Goal: Task Accomplishment & Management: Manage account settings

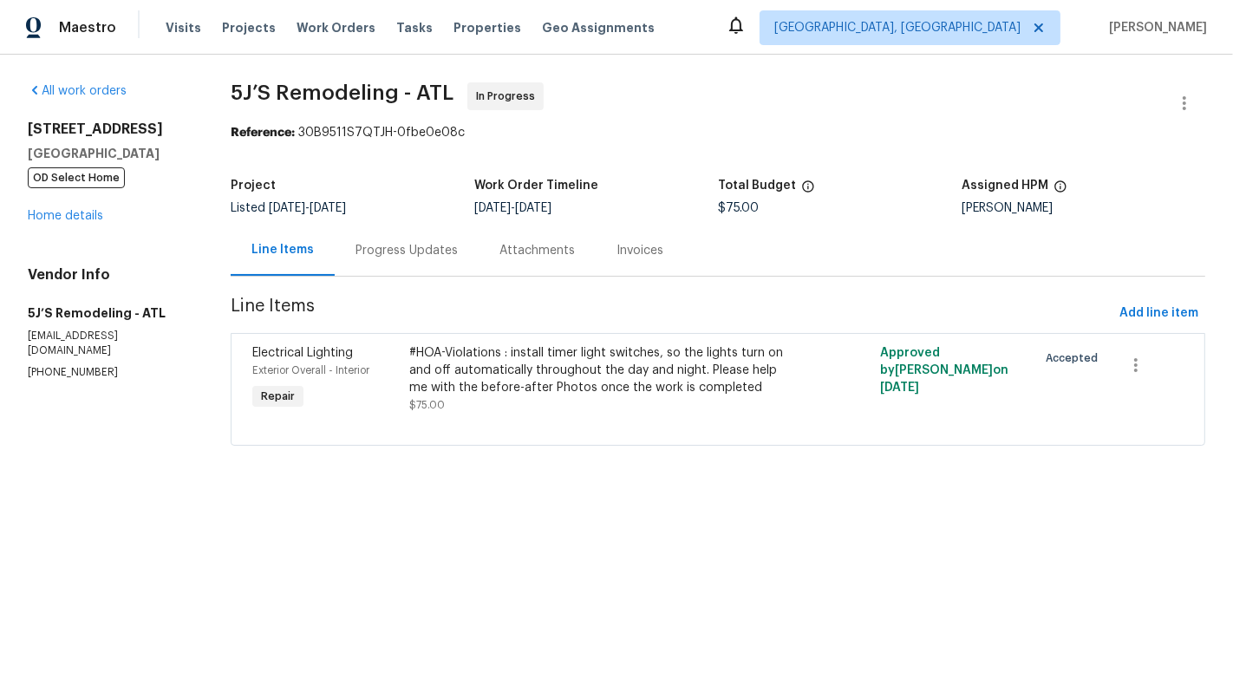
click at [408, 257] on div "Progress Updates" at bounding box center [406, 250] width 102 height 17
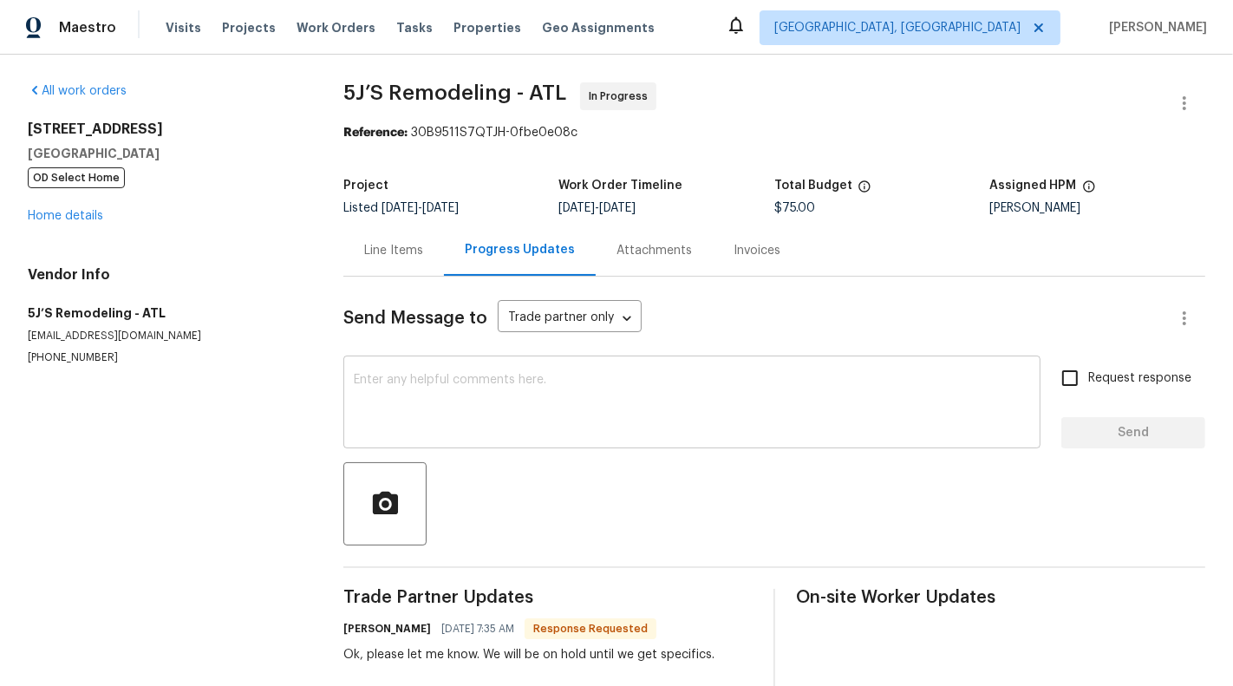
click at [411, 375] on textarea at bounding box center [692, 404] width 676 height 61
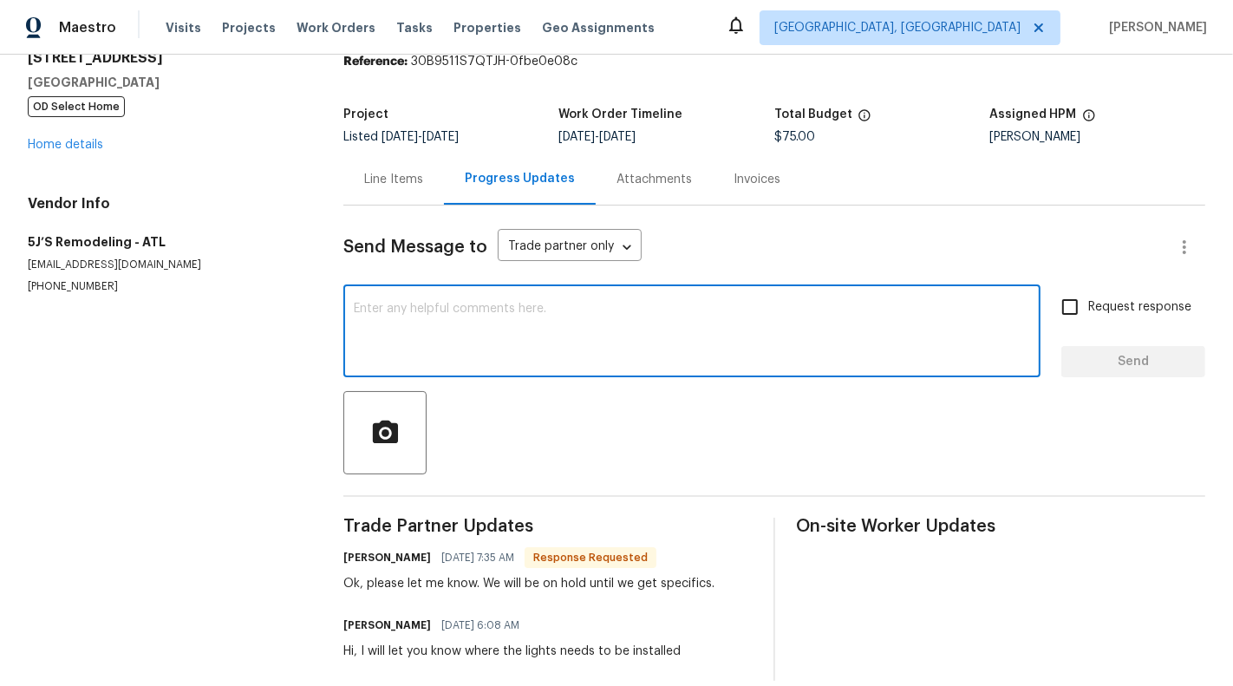
scroll to position [93, 0]
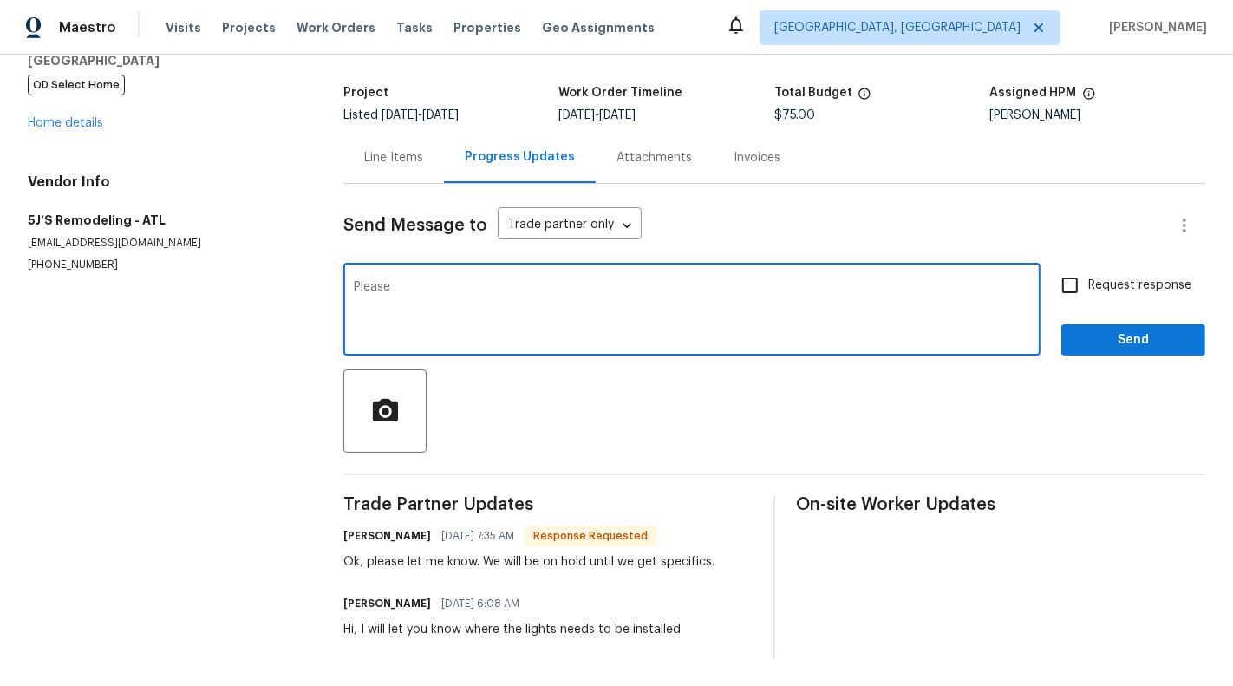
paste textarea "install the timers to the basement bedroom, the primary bedroom, the interior f…"
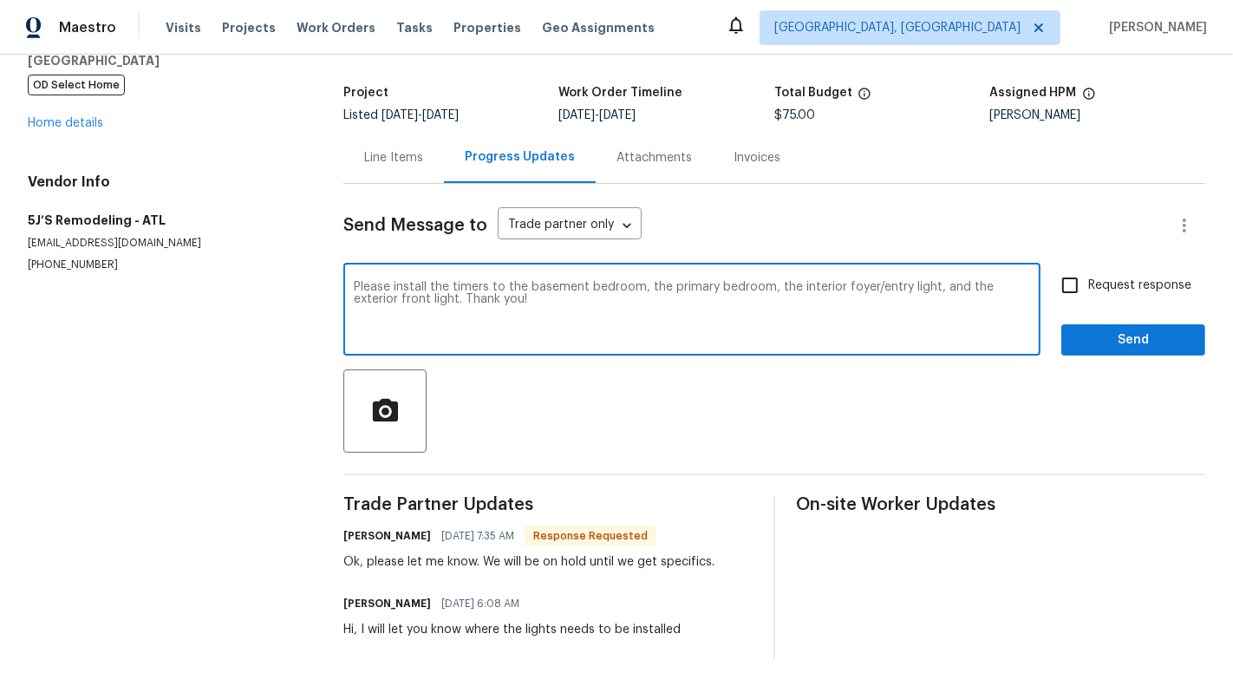
type textarea "Please install the timers to the basement bedroom, the primary bedroom, the int…"
click at [1107, 284] on span "Request response" at bounding box center [1139, 286] width 103 height 18
click at [1088, 284] on input "Request response" at bounding box center [1070, 285] width 36 height 36
checkbox input "true"
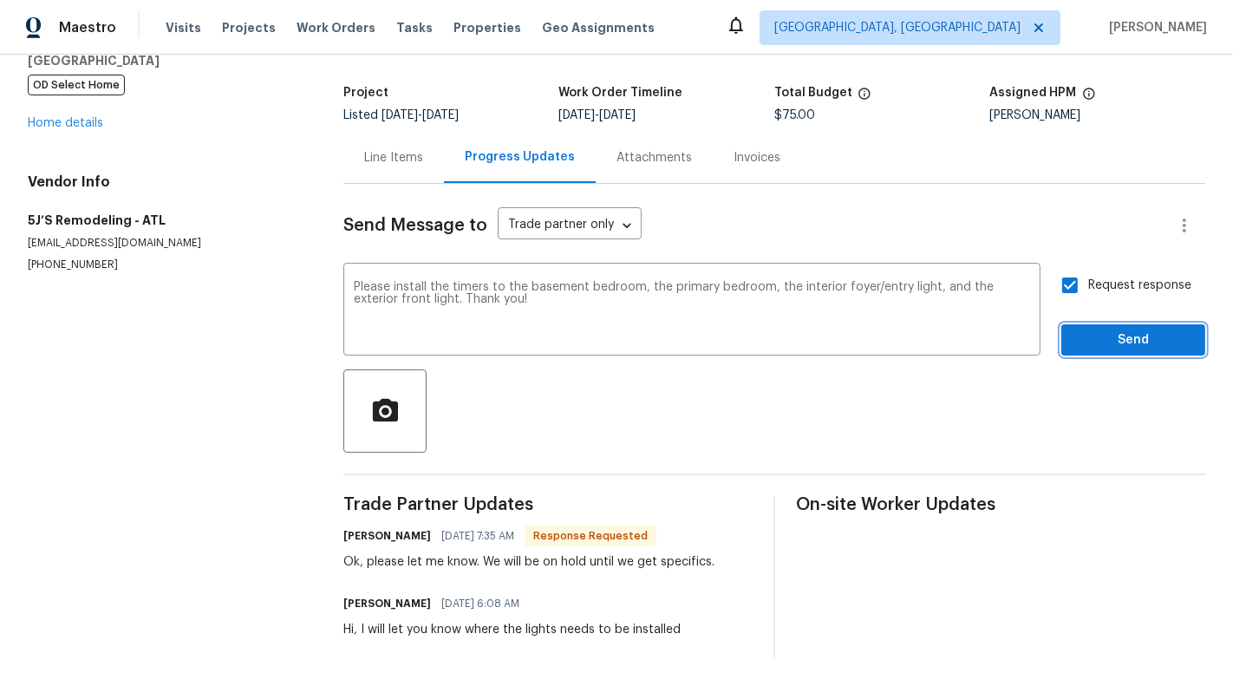
click at [1151, 341] on span "Send" at bounding box center [1133, 340] width 116 height 22
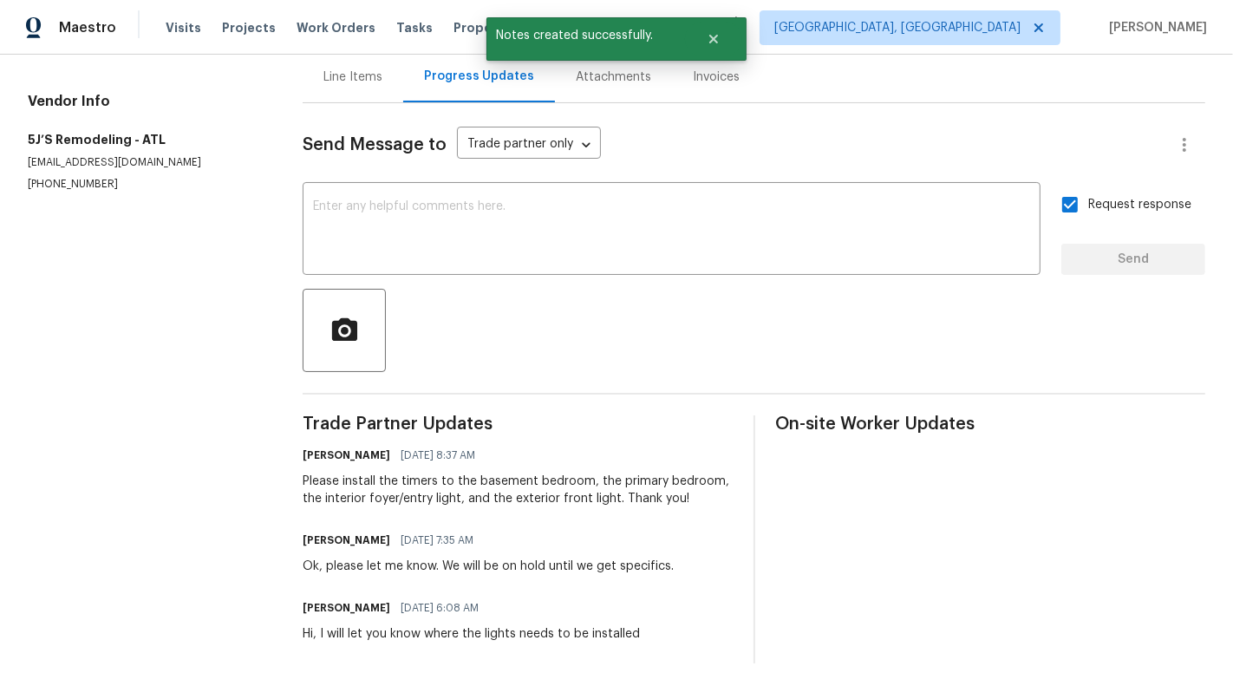
scroll to position [179, 0]
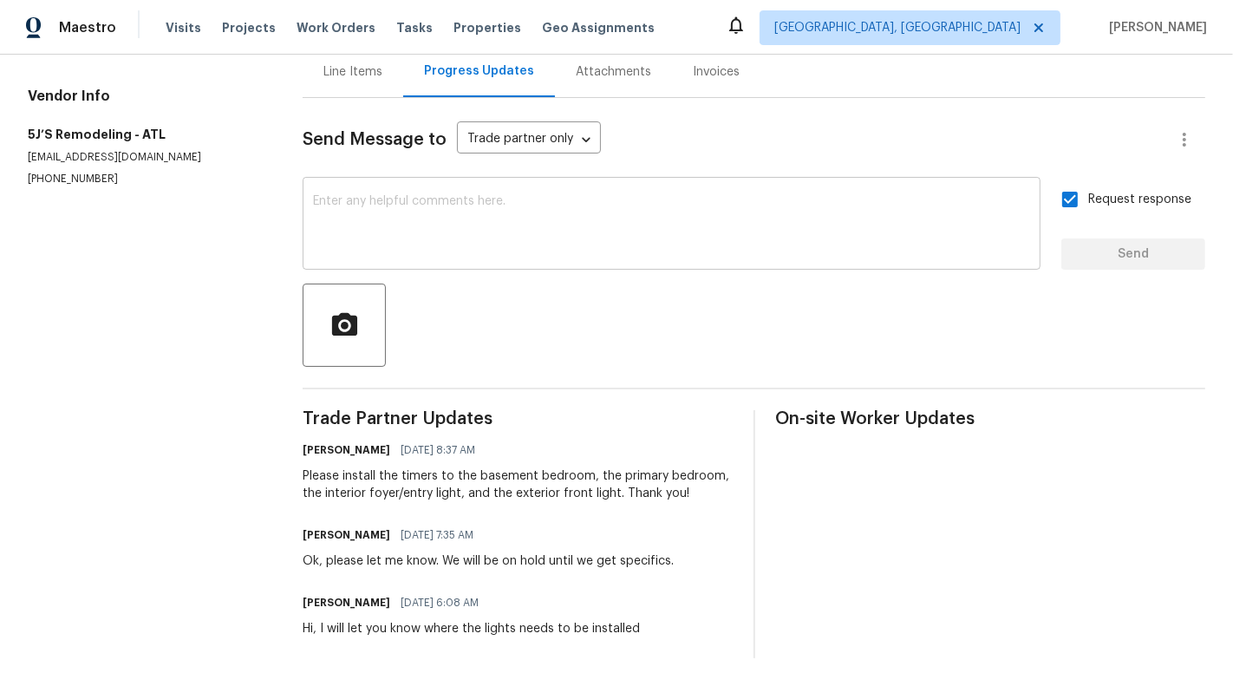
click at [456, 257] on div "x ​" at bounding box center [672, 225] width 738 height 88
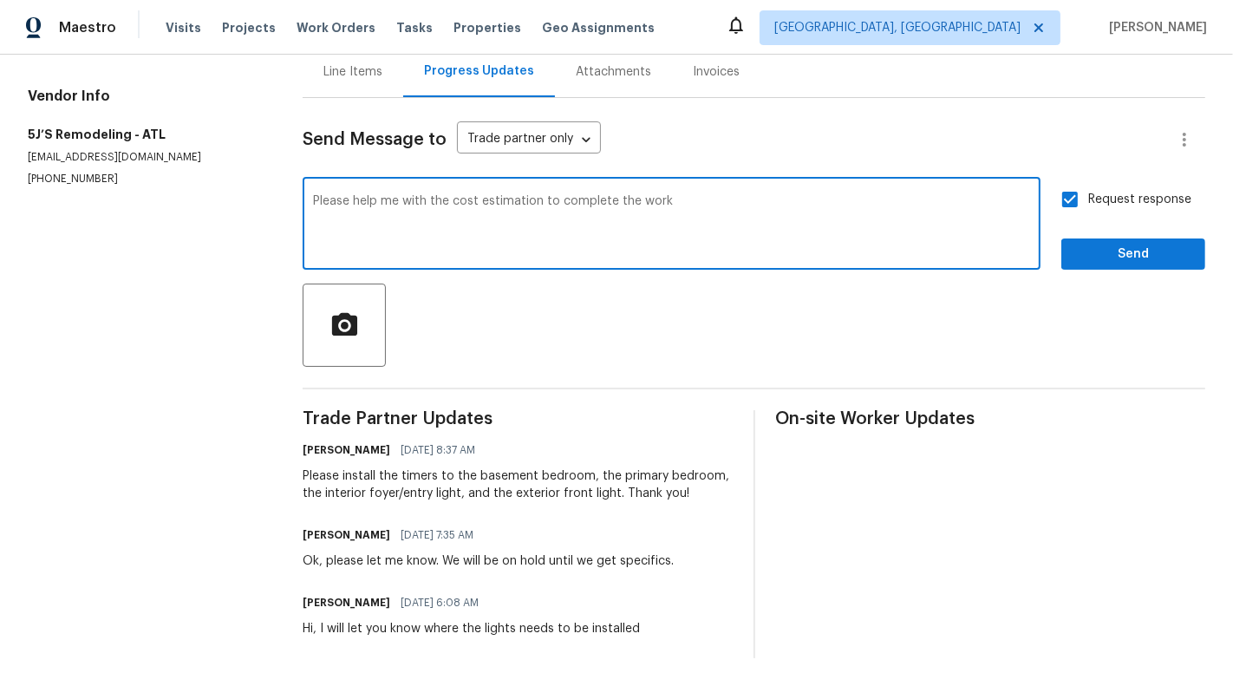
type textarea "Please help me with the cost estimation to complete the work"
click at [1137, 244] on span "Send" at bounding box center [1133, 255] width 116 height 22
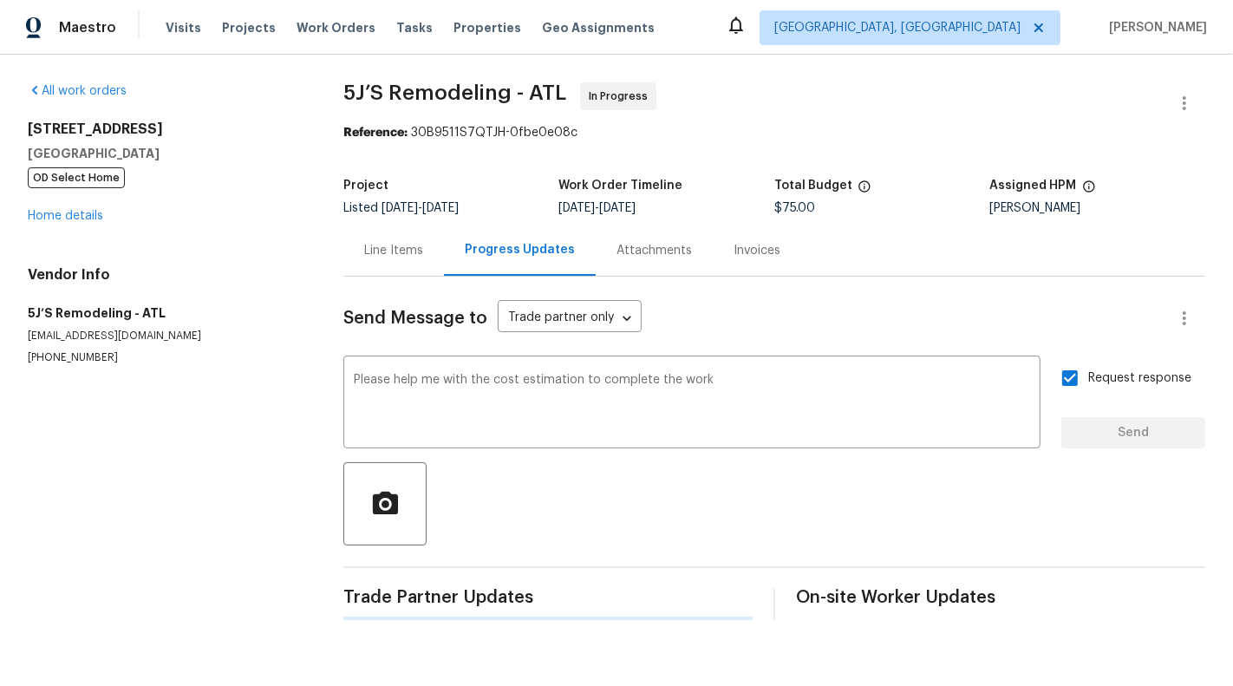
scroll to position [0, 0]
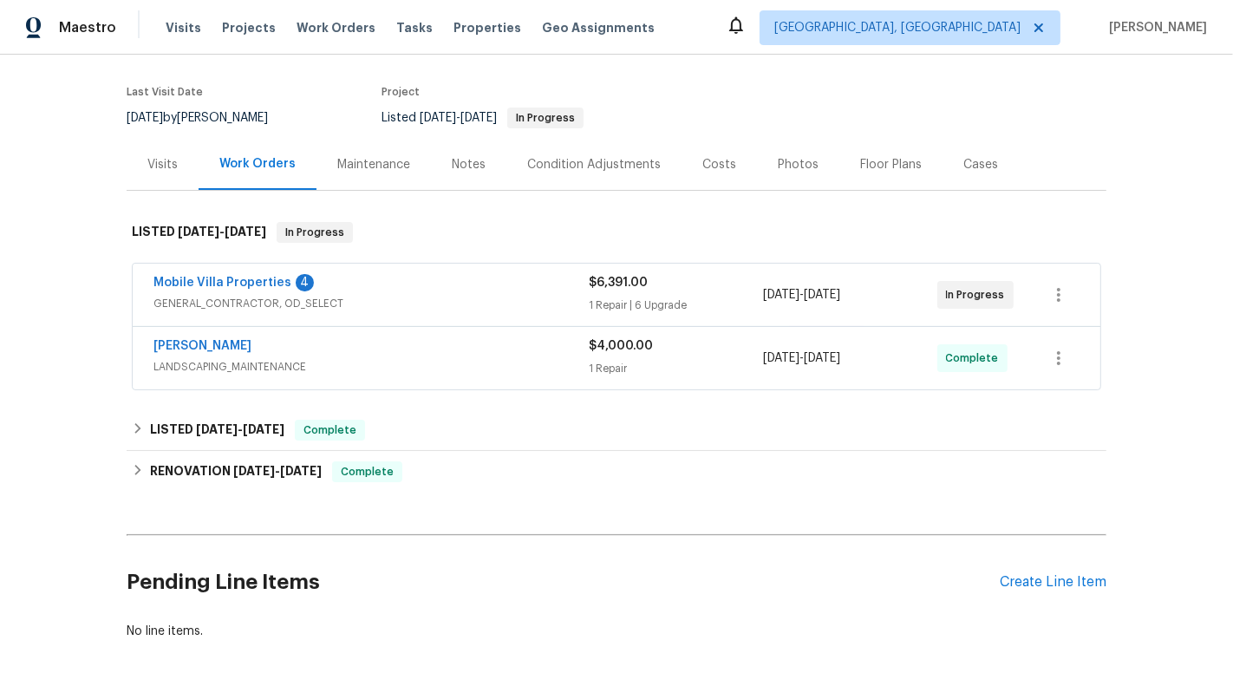
click at [832, 291] on span "[DATE]" at bounding box center [822, 295] width 36 height 12
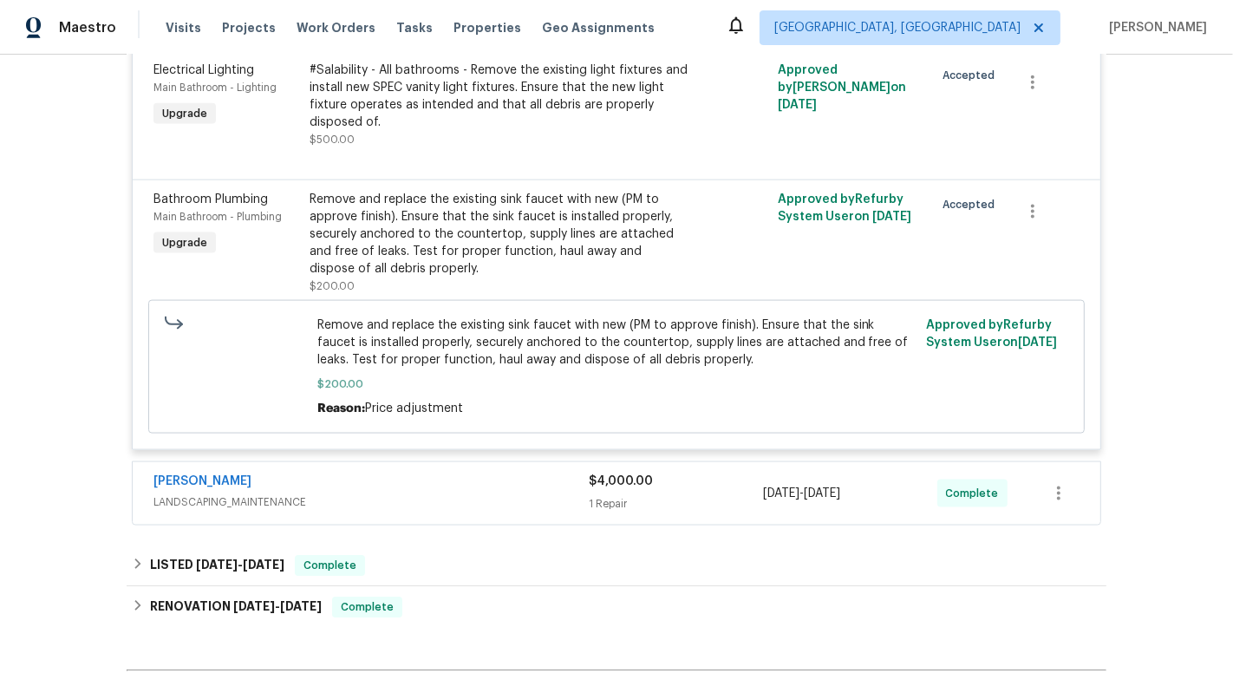
scroll to position [2211, 0]
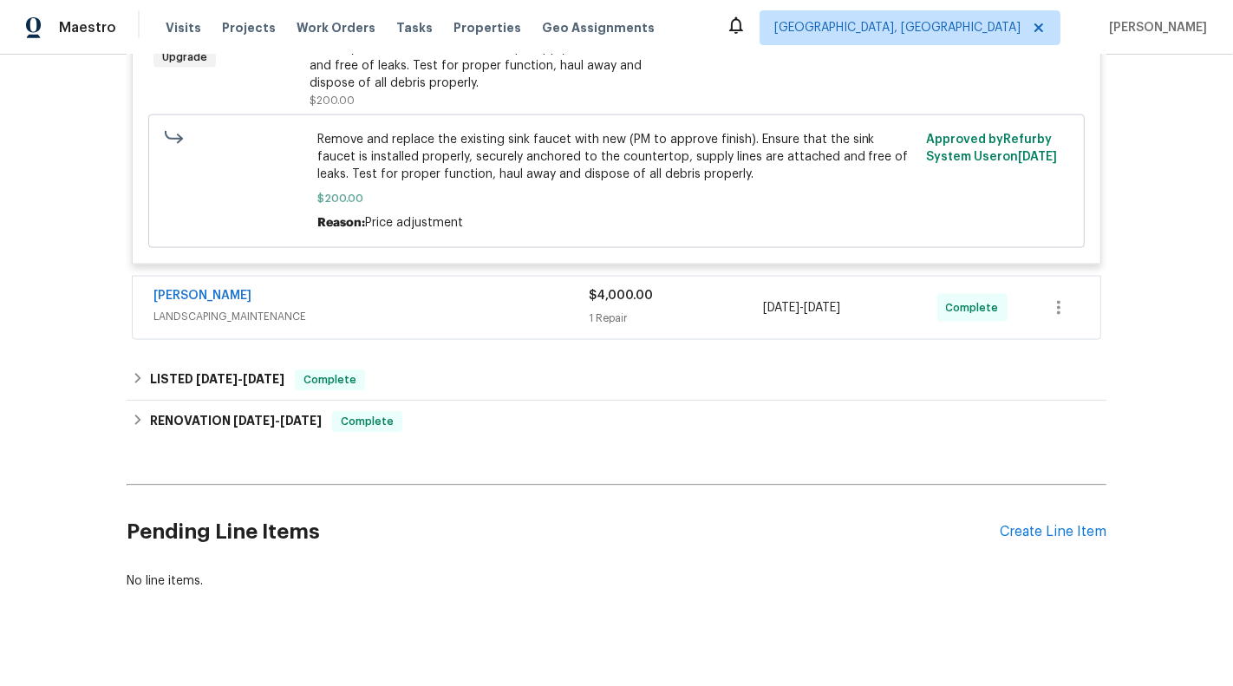
click at [747, 287] on div "$4,000.00" at bounding box center [676, 295] width 174 height 17
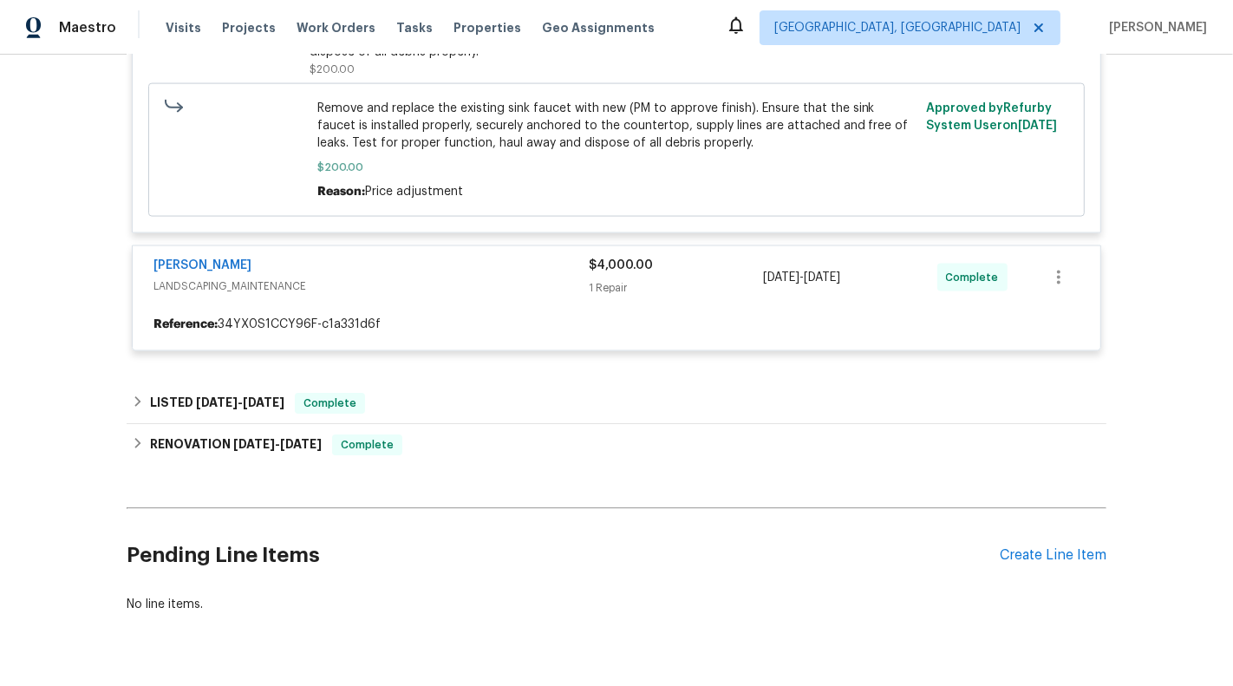
scroll to position [2250, 0]
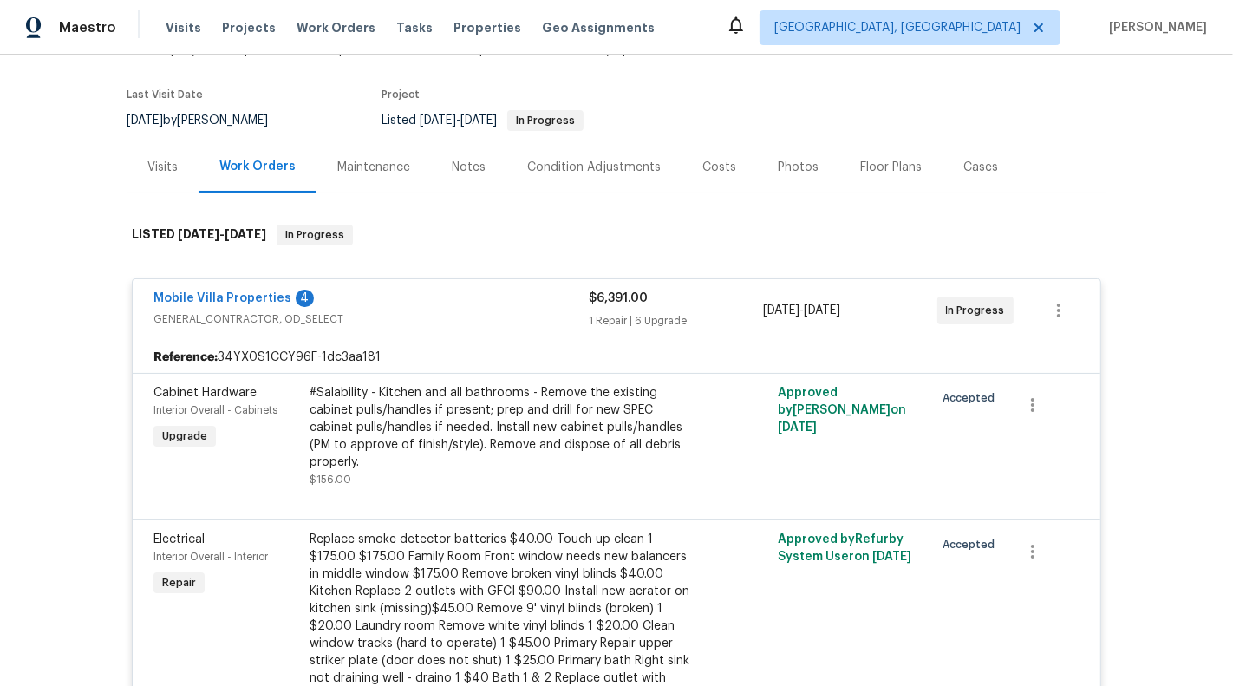
scroll to position [18, 0]
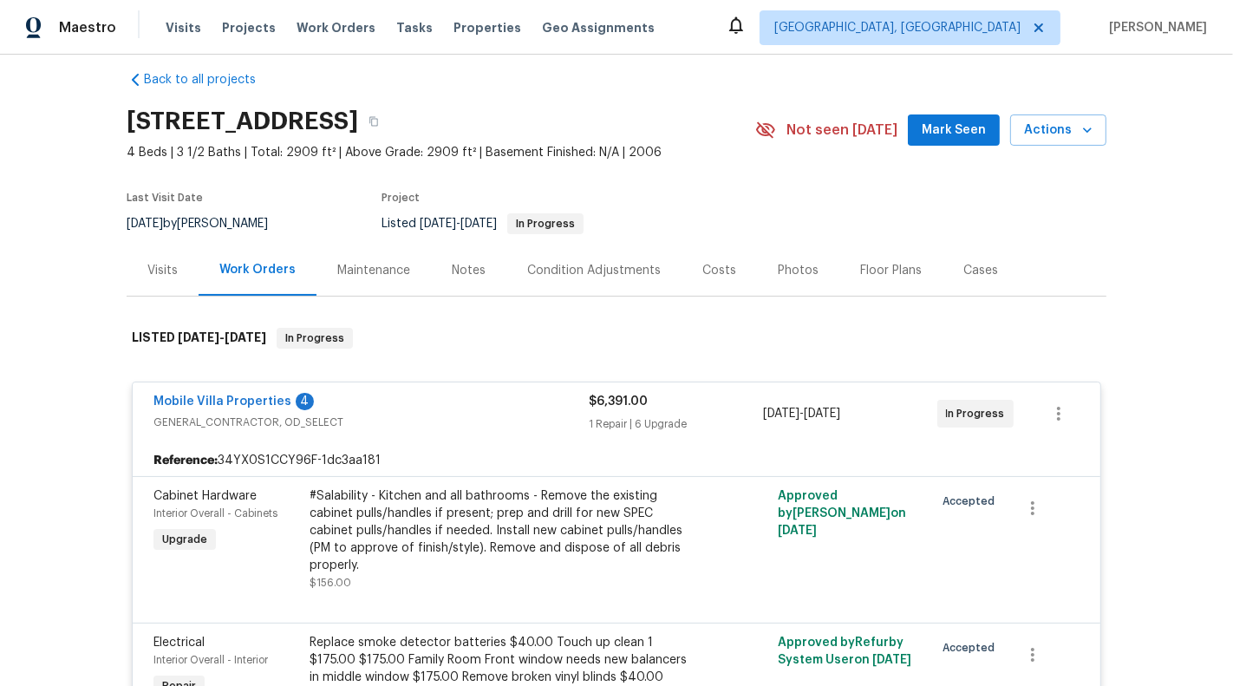
click at [491, 393] on div "Mobile Villa Properties 4" at bounding box center [370, 403] width 435 height 21
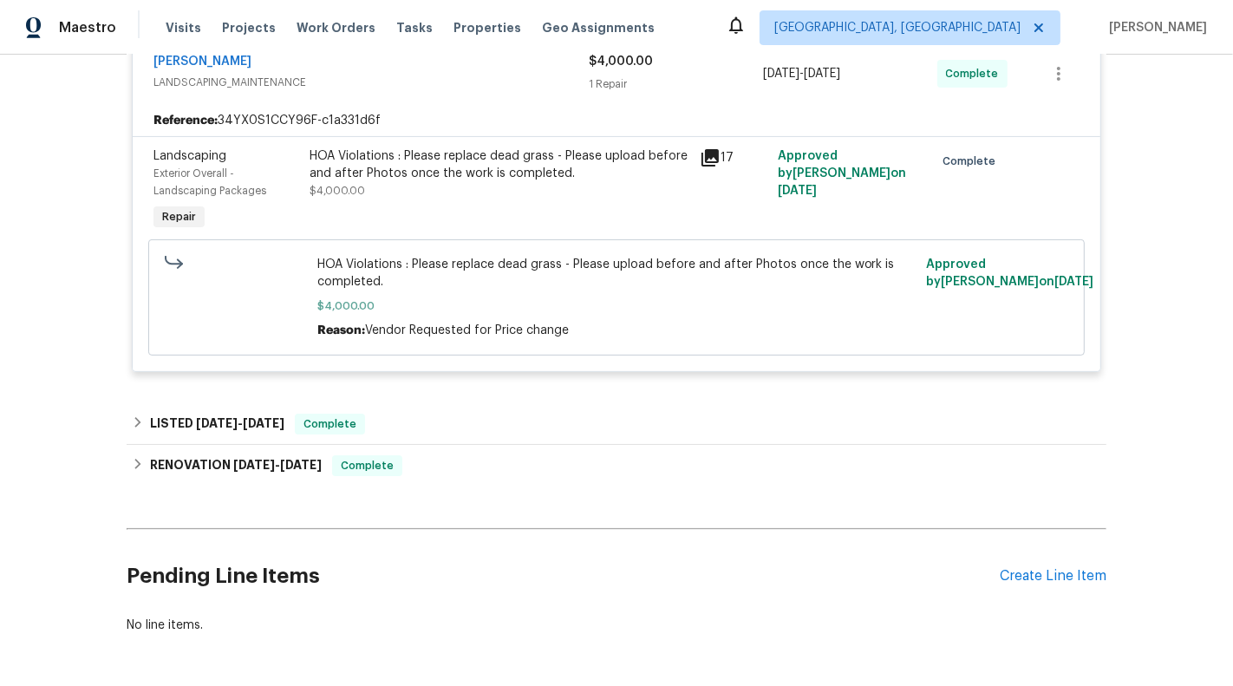
scroll to position [484, 0]
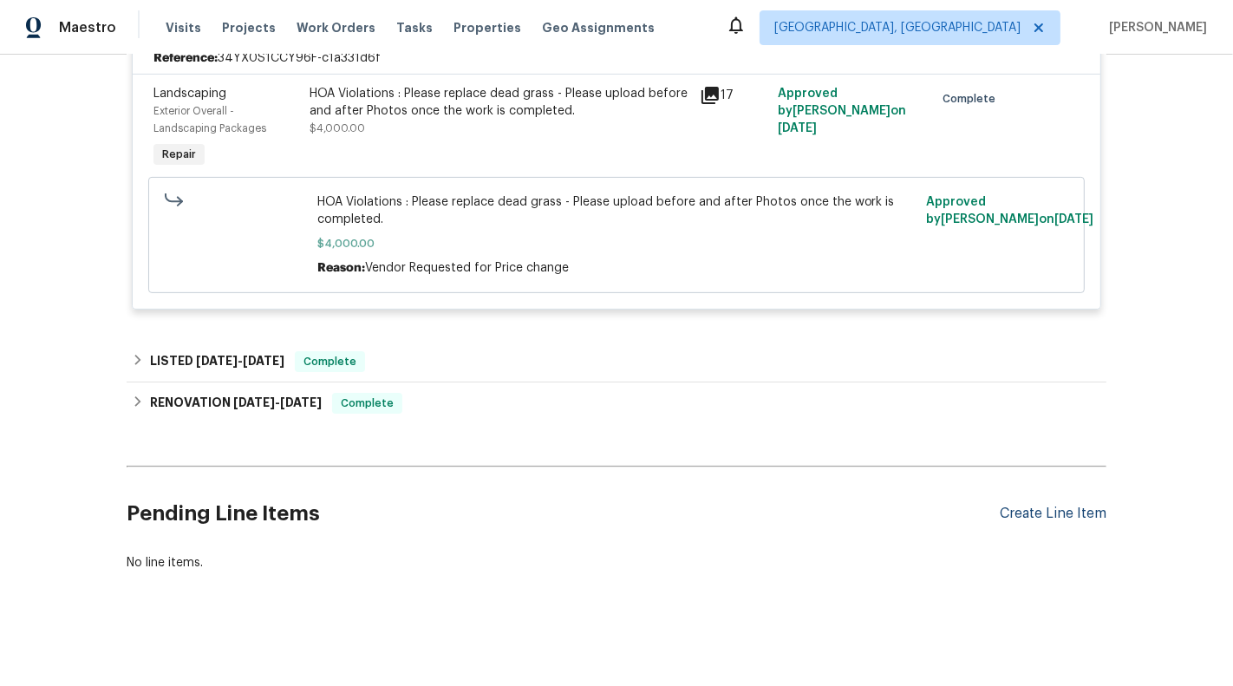
click at [1073, 506] on div "Create Line Item" at bounding box center [1053, 513] width 107 height 16
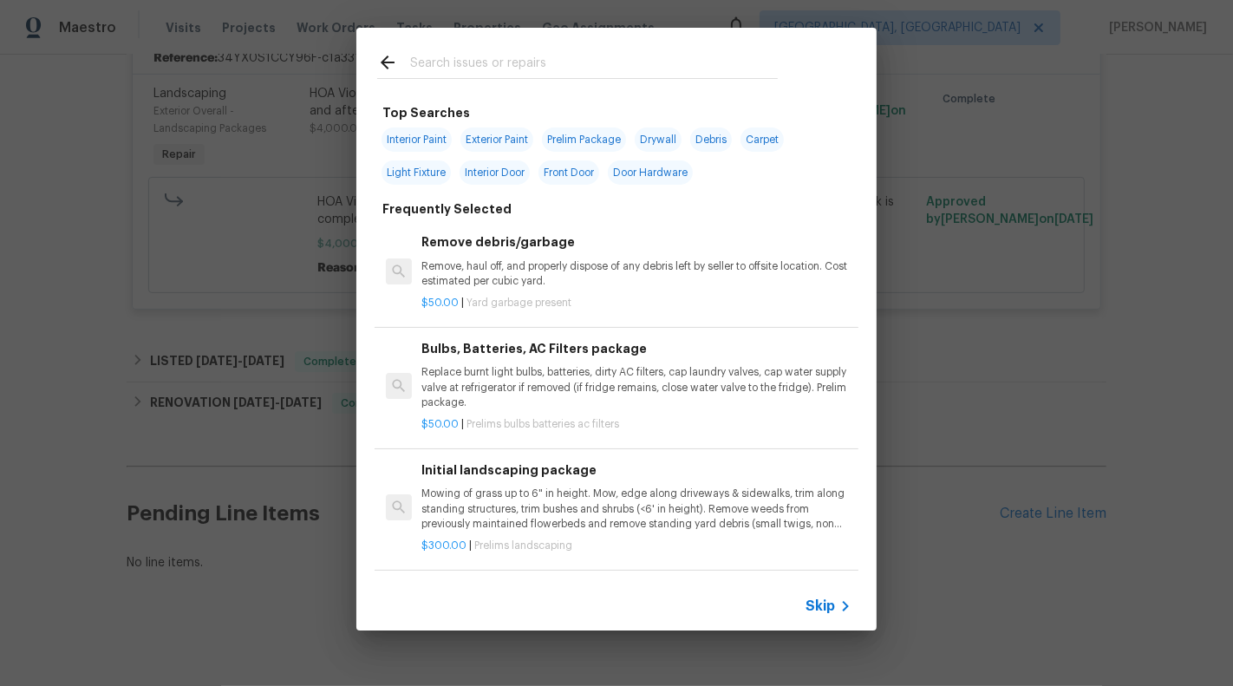
click at [832, 599] on span "Skip" at bounding box center [819, 605] width 29 height 17
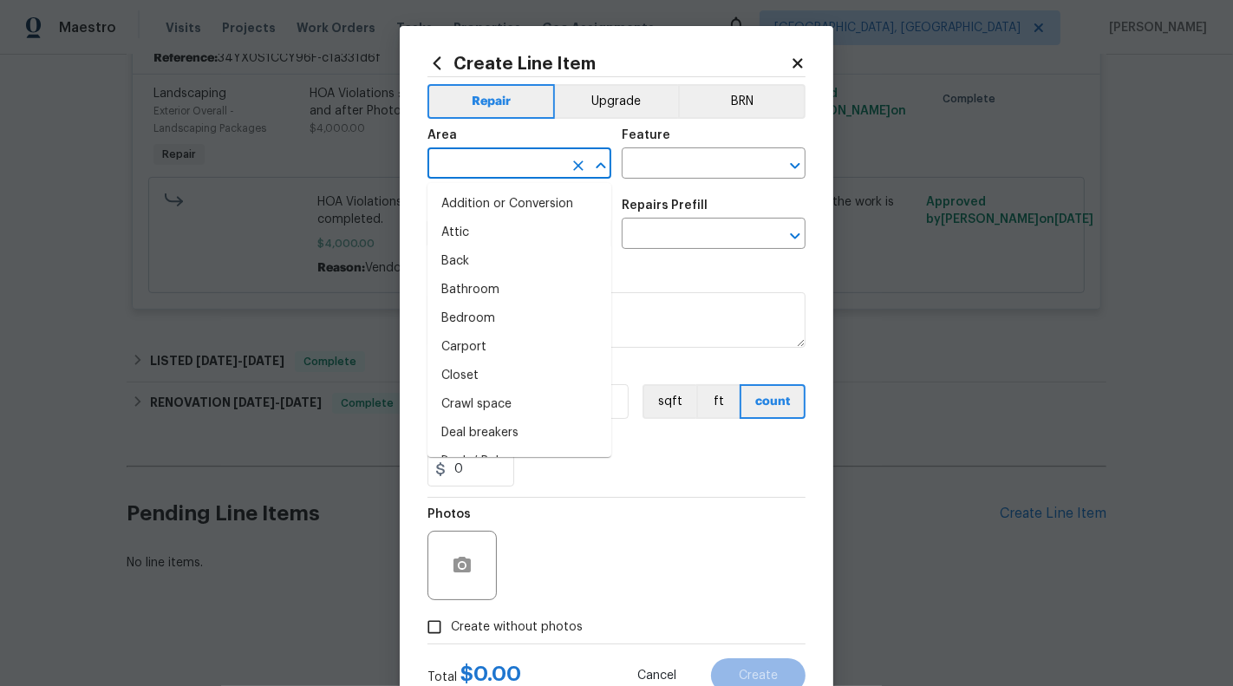
click at [494, 165] on input "text" at bounding box center [494, 165] width 135 height 27
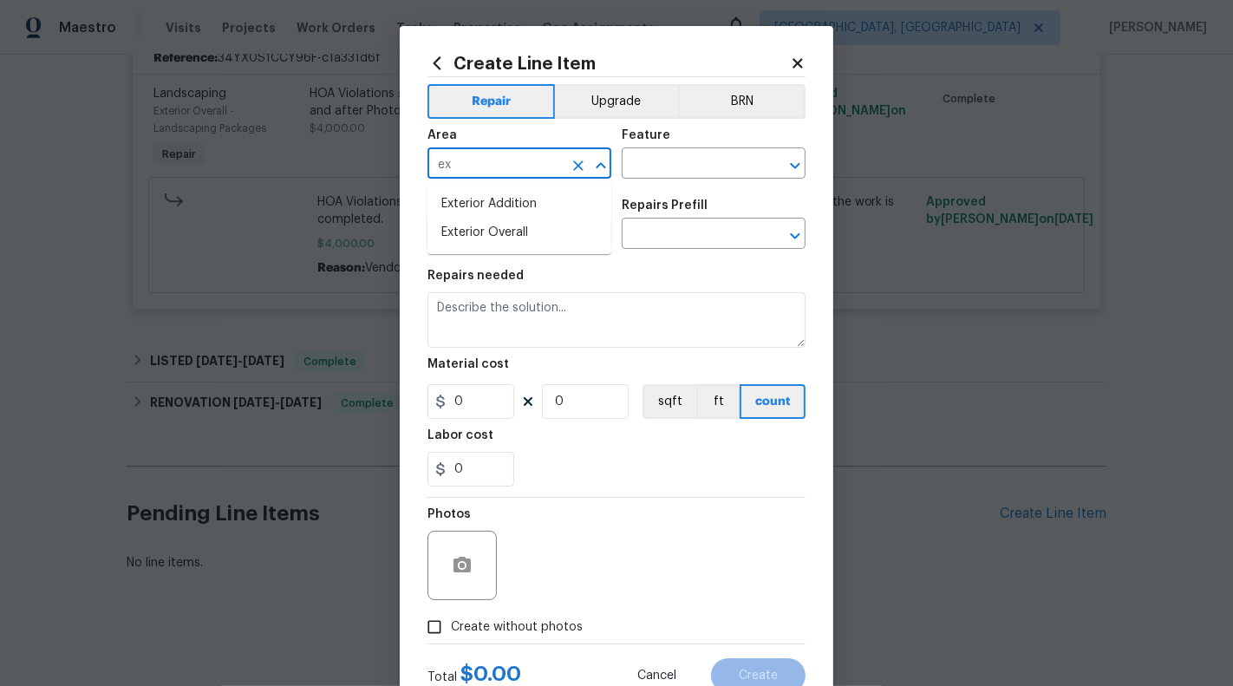
type input "ex"
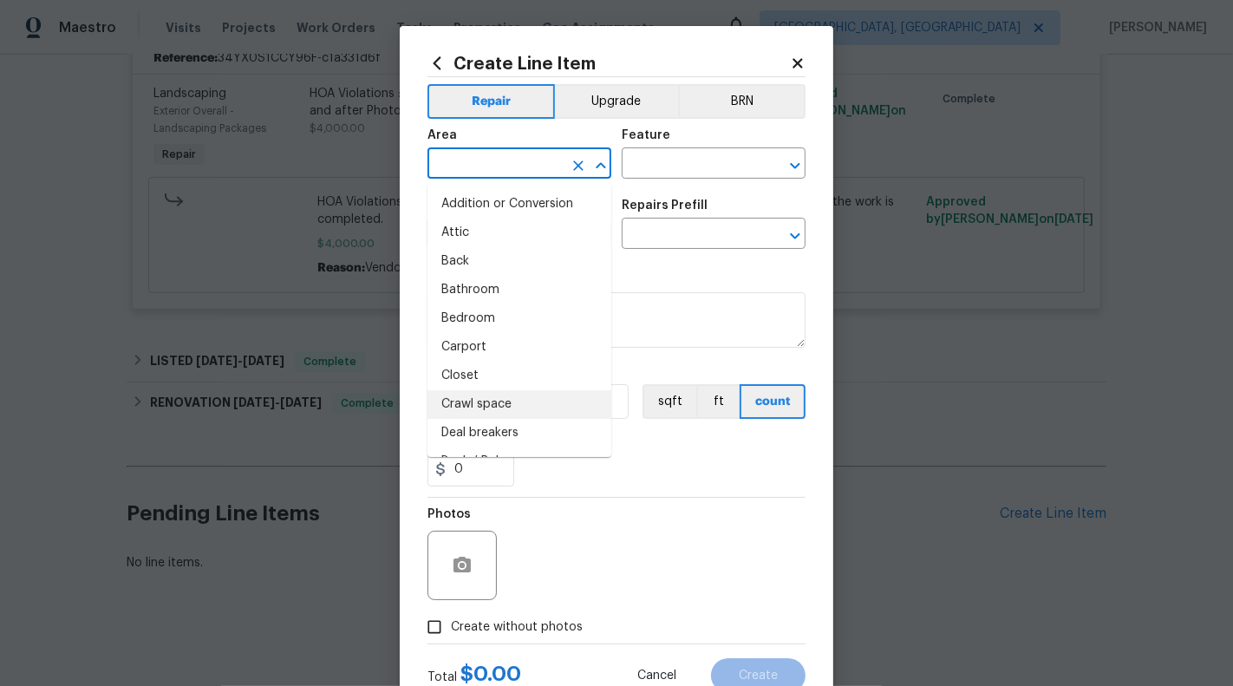
scroll to position [236, 0]
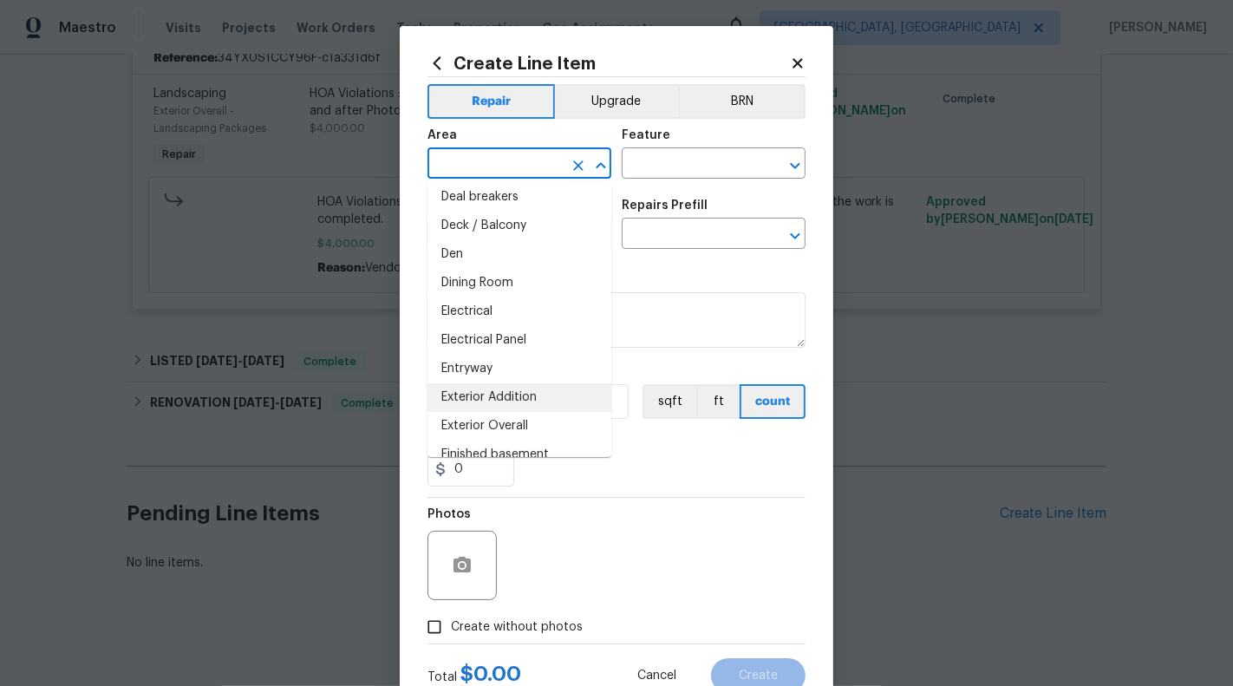
click at [644, 546] on div "Photos" at bounding box center [616, 554] width 378 height 113
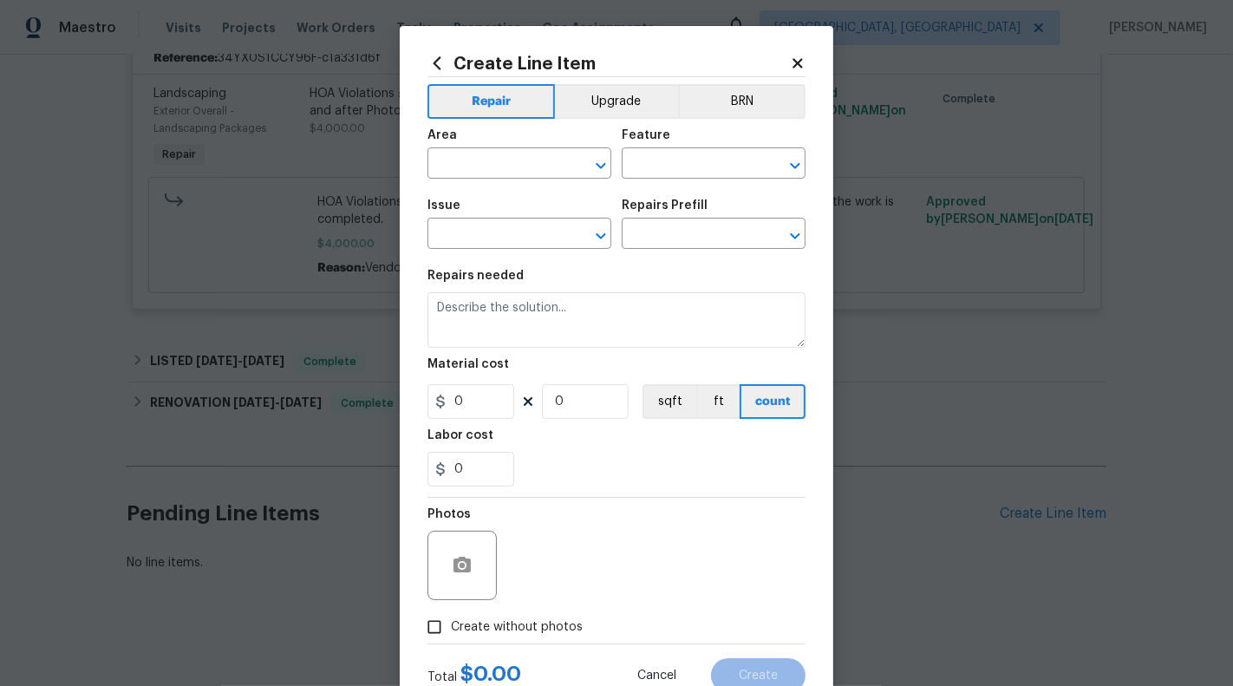
click at [803, 55] on icon at bounding box center [798, 63] width 16 height 16
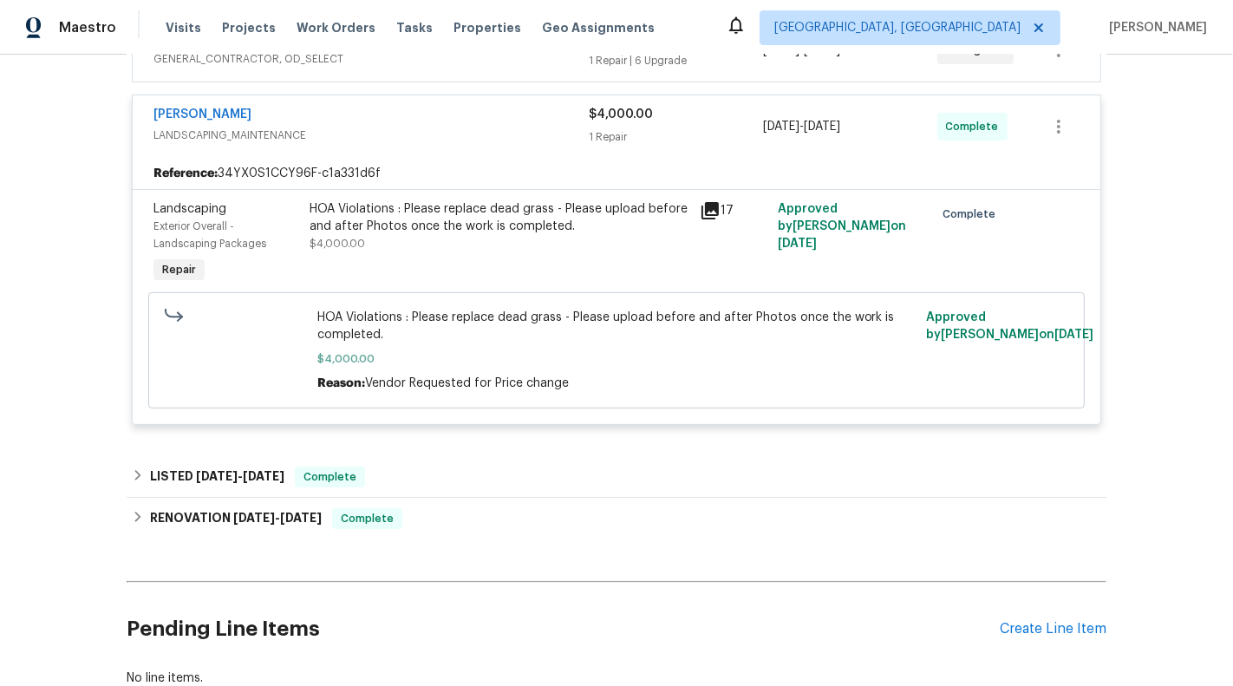
scroll to position [432, 0]
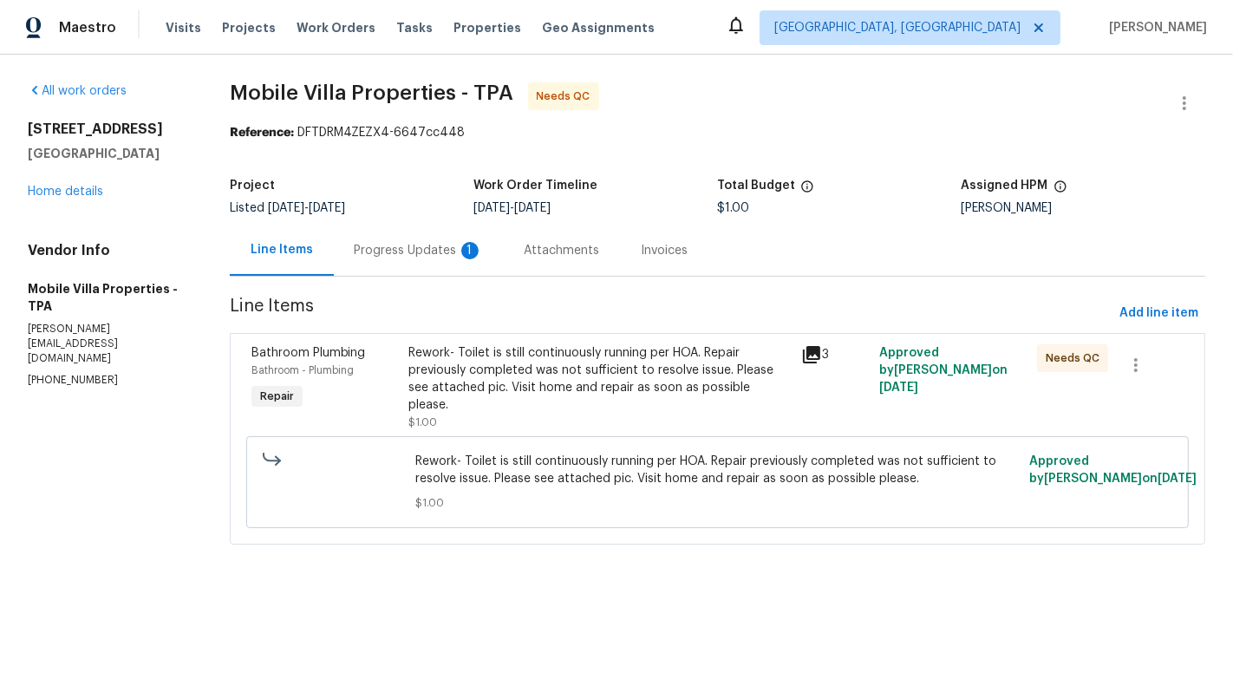
click at [615, 366] on div "Rework- Toilet is still continuously running per HOA. Repair previously complet…" at bounding box center [599, 378] width 382 height 69
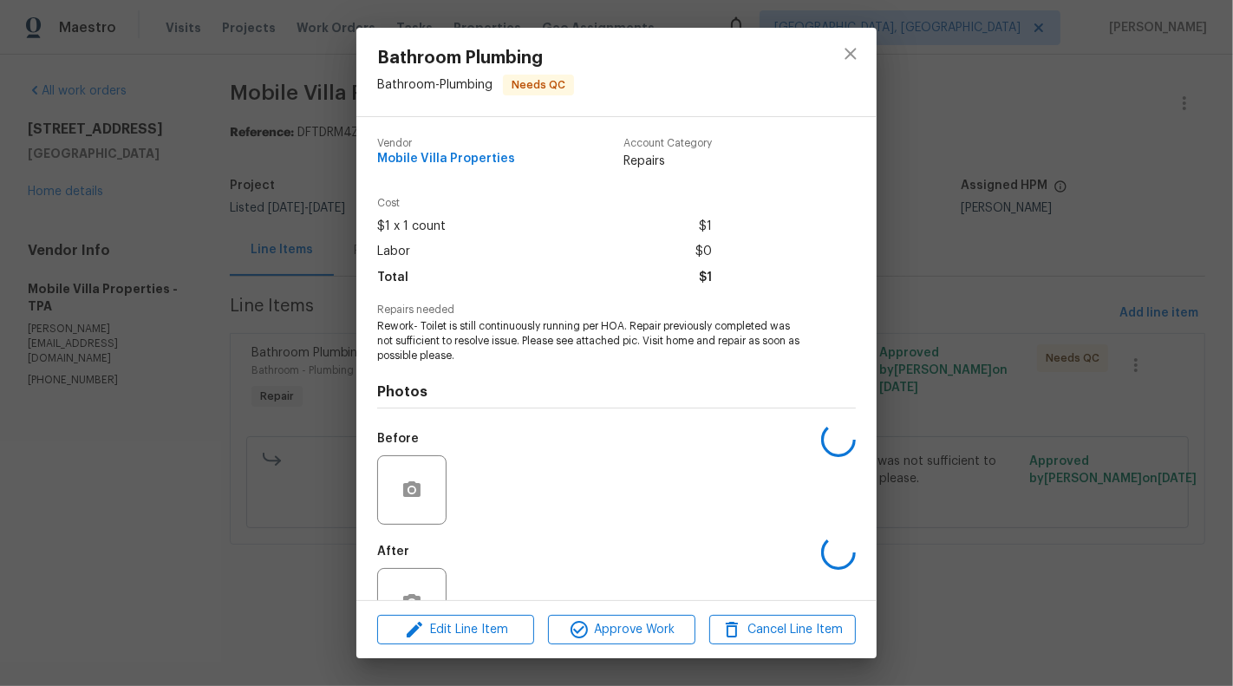
scroll to position [55, 0]
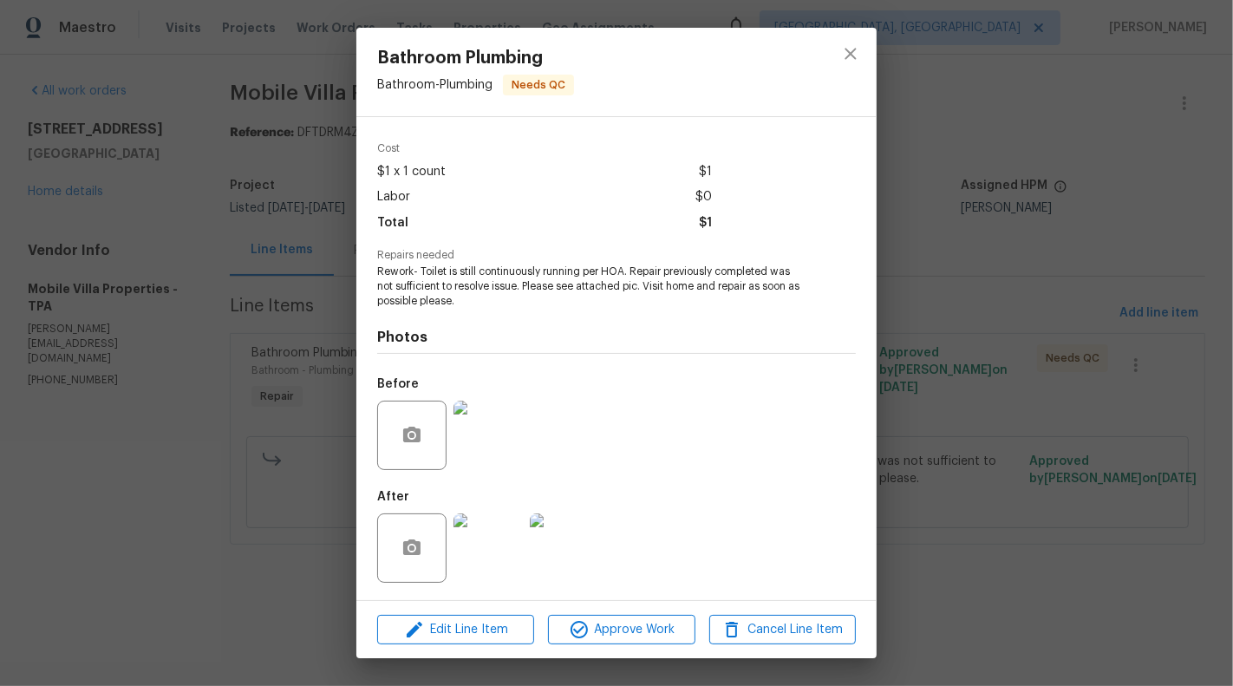
click at [482, 554] on img at bounding box center [487, 547] width 69 height 69
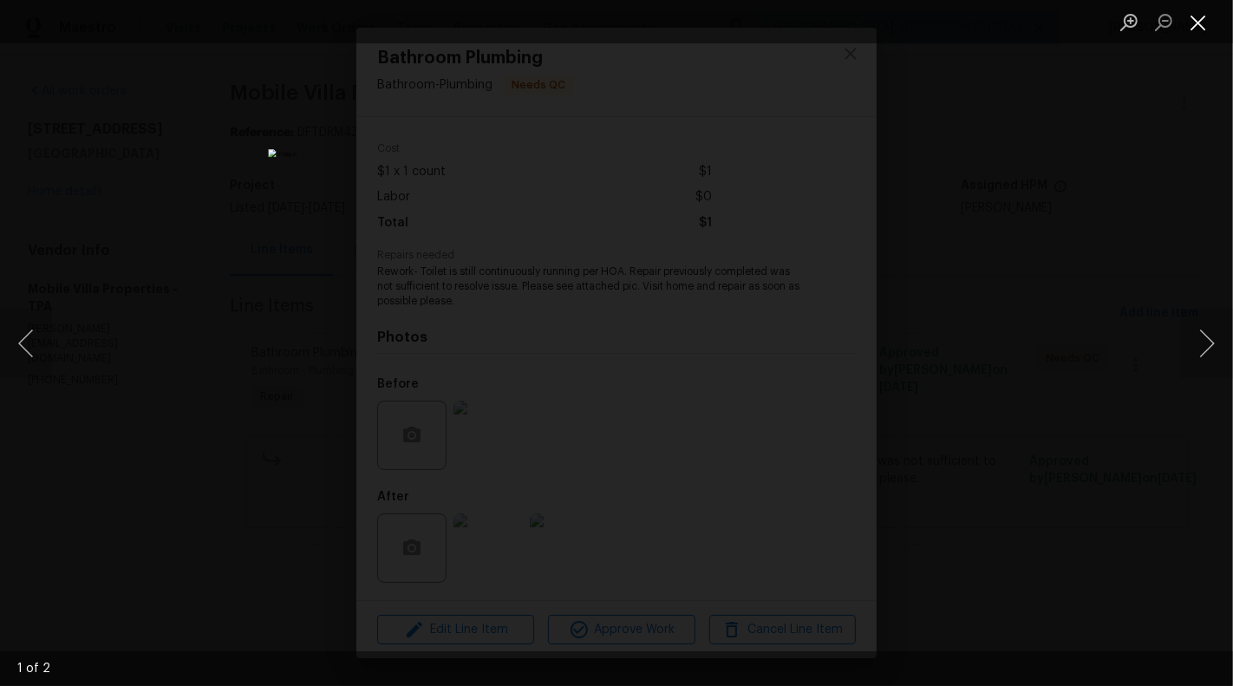
click at [1208, 18] on button "Close lightbox" at bounding box center [1198, 22] width 35 height 30
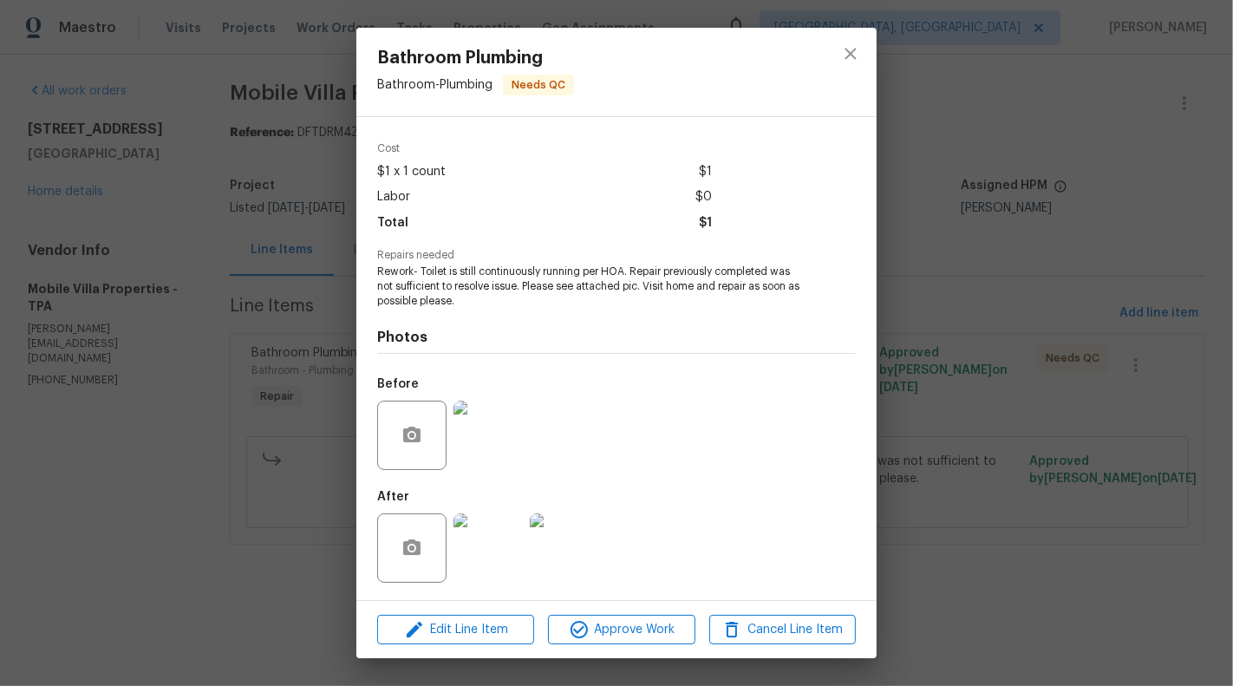
click at [492, 549] on img at bounding box center [487, 547] width 69 height 69
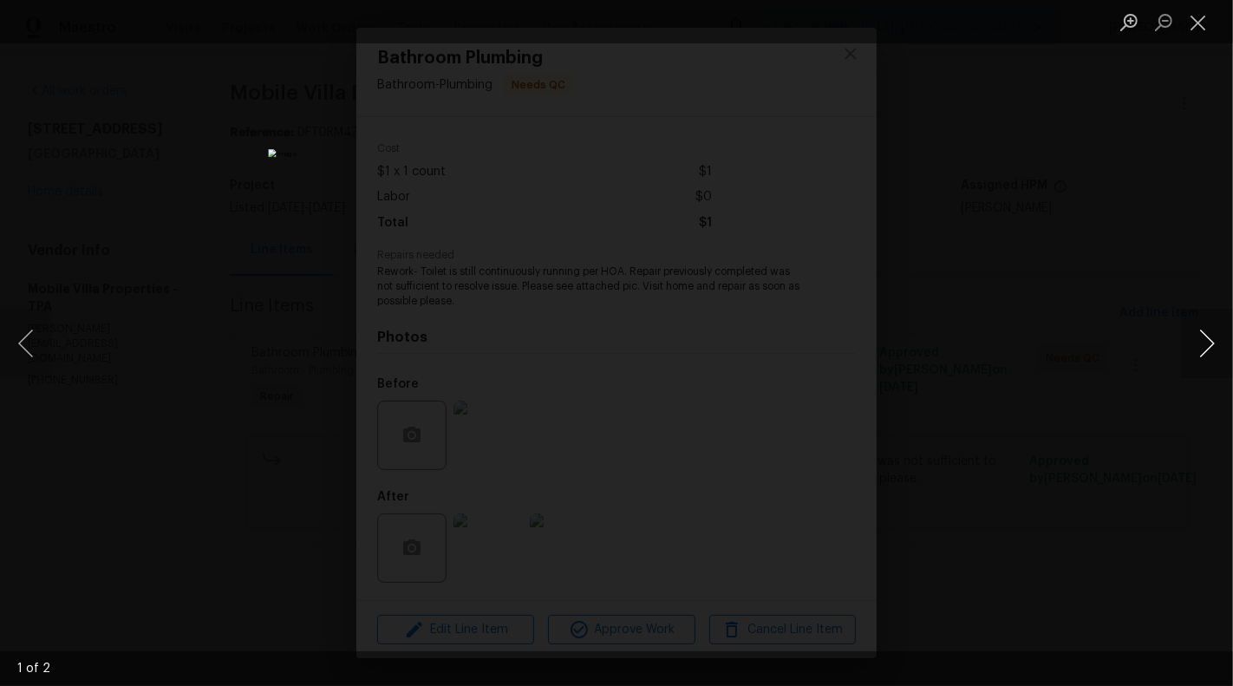
click at [1219, 347] on button "Next image" at bounding box center [1207, 343] width 52 height 69
click at [1206, 25] on button "Close lightbox" at bounding box center [1198, 22] width 35 height 30
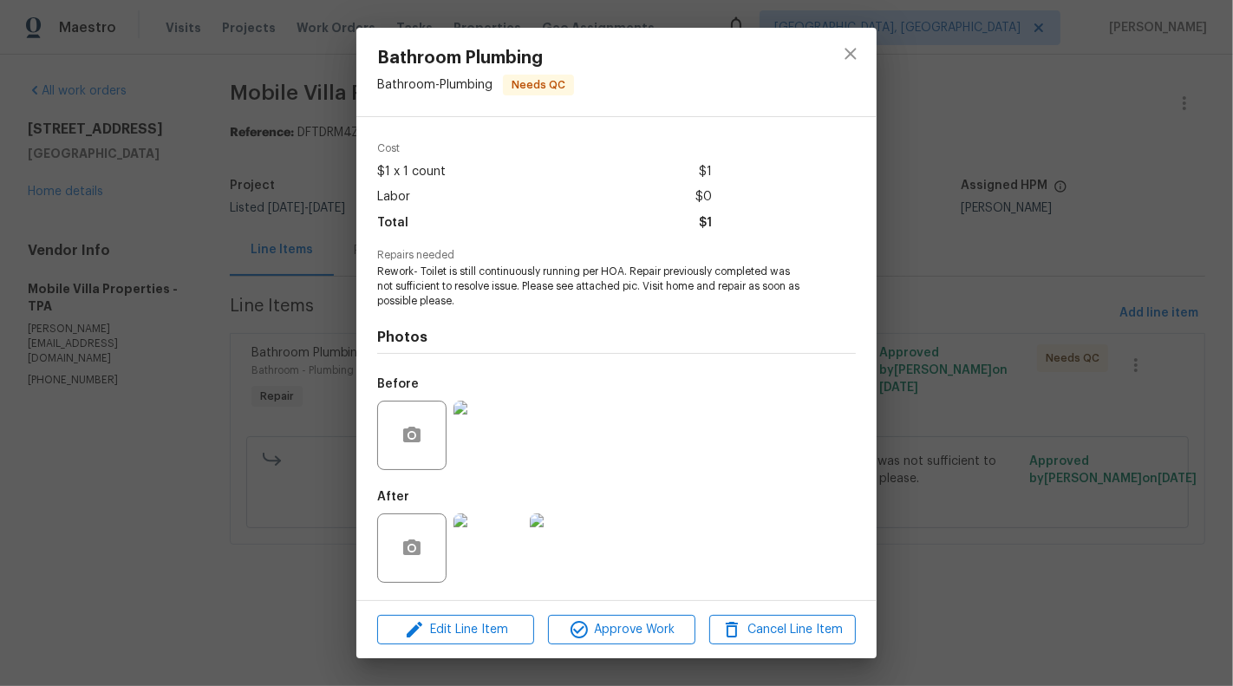
click at [968, 221] on div "Bathroom Plumbing Bathroom - Plumbing Needs QC Vendor Mobile Villa Properties A…" at bounding box center [616, 343] width 1233 height 686
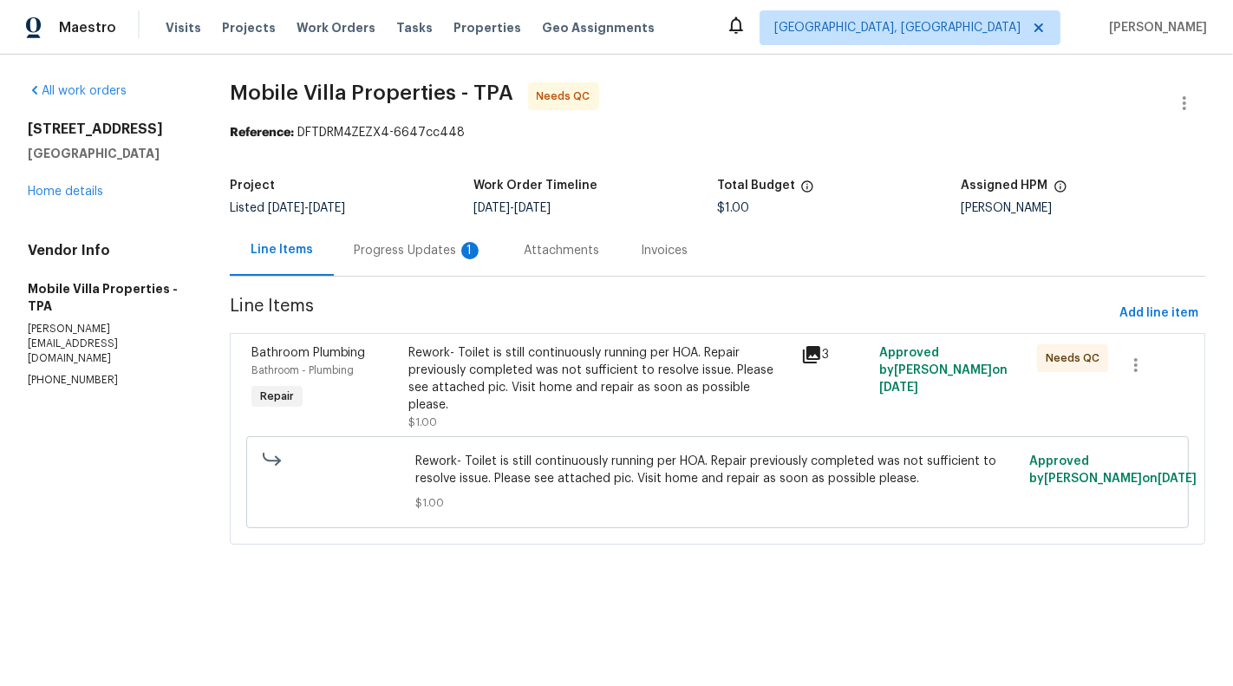
click at [388, 299] on span "Line Items" at bounding box center [671, 313] width 883 height 32
click at [414, 238] on div "Progress Updates 1" at bounding box center [419, 250] width 170 height 51
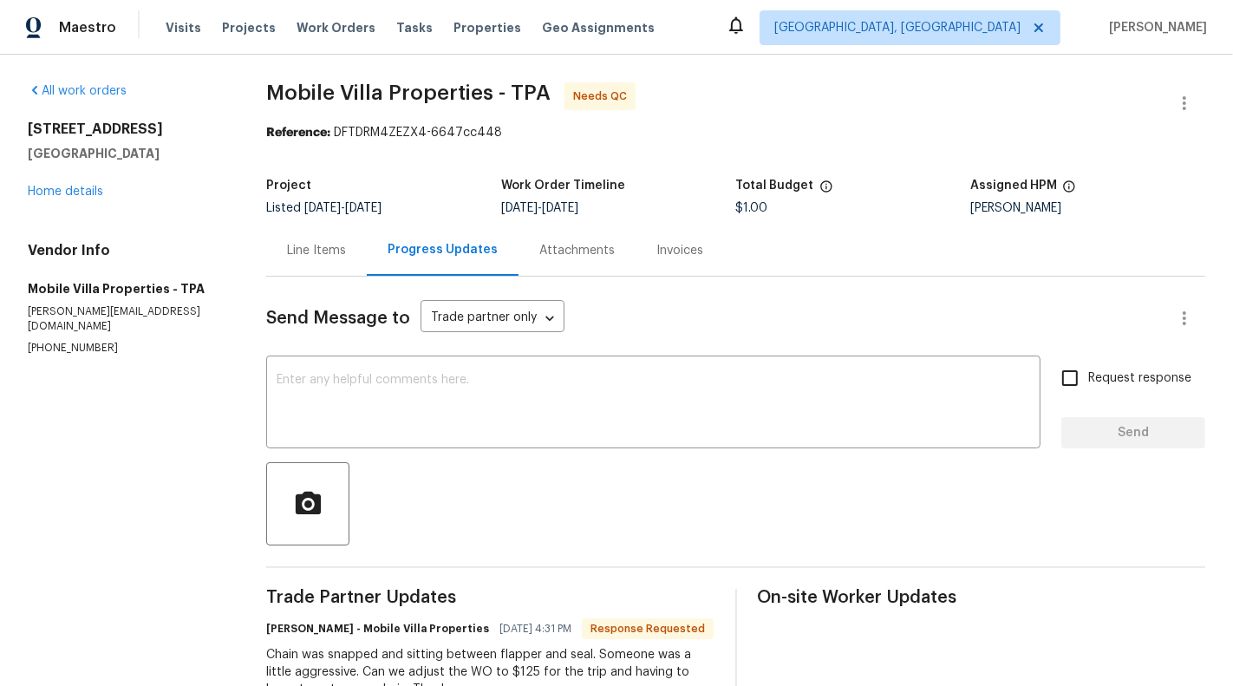
click at [325, 270] on div "Line Items" at bounding box center [316, 250] width 101 height 51
